Goal: Task Accomplishment & Management: Manage account settings

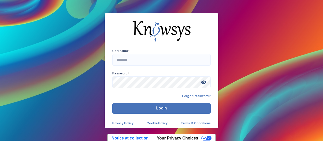
click at [247, 51] on div "Username * Password * visibility Forgot Password? Login Privacy Policy Cookie P…" at bounding box center [161, 70] width 323 height 141
click at [287, 69] on div "Username * Password * visibility Forgot Password? Login Privacy Policy Cookie P…" at bounding box center [161, 70] width 323 height 141
click at [164, 58] on input "text" at bounding box center [161, 60] width 98 height 12
type input "**********"
click at [202, 84] on span "visibility" at bounding box center [203, 82] width 9 height 9
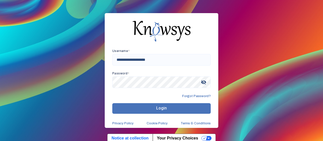
click at [158, 107] on span "Login" at bounding box center [161, 108] width 11 height 5
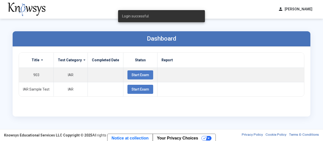
click at [252, 25] on div "Dashboard Title Test Category Completed Date Status Report 903 IAR Start Exam I…" at bounding box center [162, 74] width 308 height 111
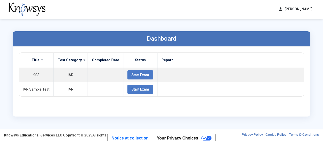
click at [318, 35] on div "Dashboard Title Test Category Completed Date Status Report 903 IAR Start Exam I…" at bounding box center [161, 74] width 323 height 111
click at [188, 115] on div "Title Test Category Completed Date Status Report 903 IAR Start Exam IAR Sample …" at bounding box center [162, 81] width 298 height 70
click at [196, 28] on div "Dashboard Title Test Category Completed Date Status Report 903 IAR Start Exam I…" at bounding box center [162, 74] width 308 height 111
click at [198, 26] on div "Dashboard Title Test Category Completed Date Status Report 903 IAR Start Exam I…" at bounding box center [162, 74] width 308 height 111
